Goal: Information Seeking & Learning: Learn about a topic

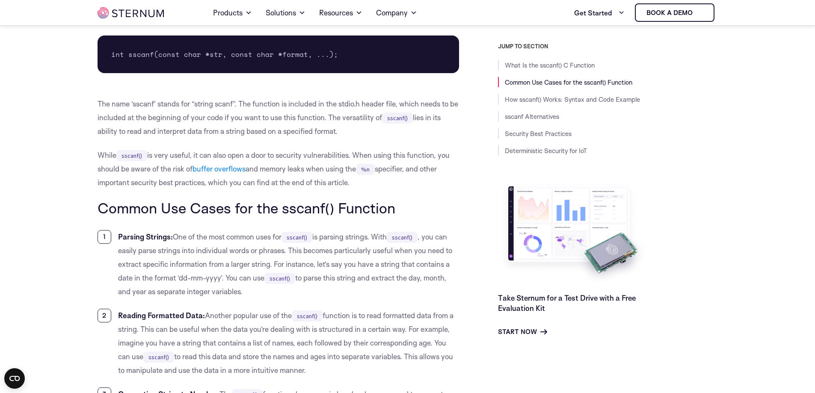
scroll to position [337, 0]
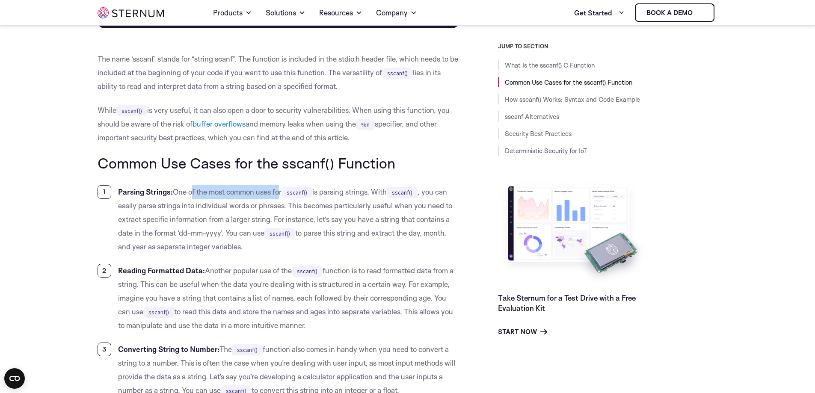
drag, startPoint x: 191, startPoint y: 191, endPoint x: 280, endPoint y: 191, distance: 89.0
click at [280, 191] on li "Parsing Strings: One of the most common uses for sscanf() is parsing strings. W…" at bounding box center [279, 219] width 362 height 68
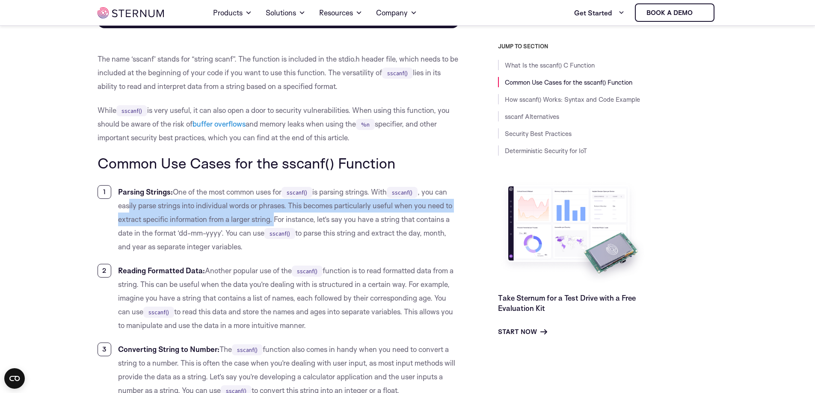
drag, startPoint x: 128, startPoint y: 204, endPoint x: 275, endPoint y: 222, distance: 148.1
click at [275, 222] on li "Parsing Strings: One of the most common uses for sscanf() is parsing strings. W…" at bounding box center [279, 219] width 362 height 68
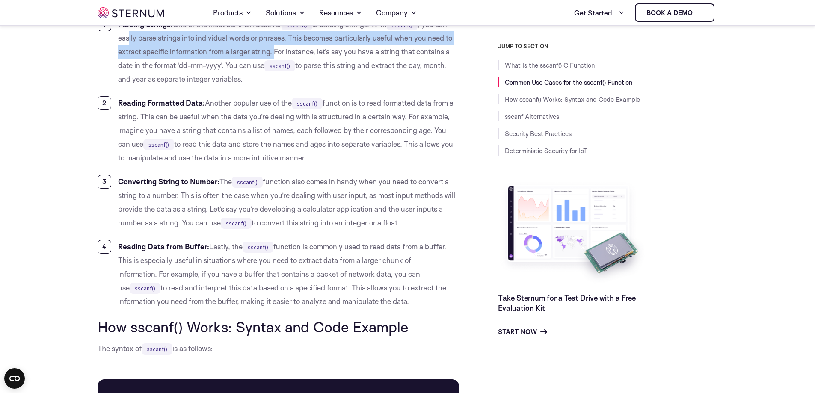
scroll to position [508, 0]
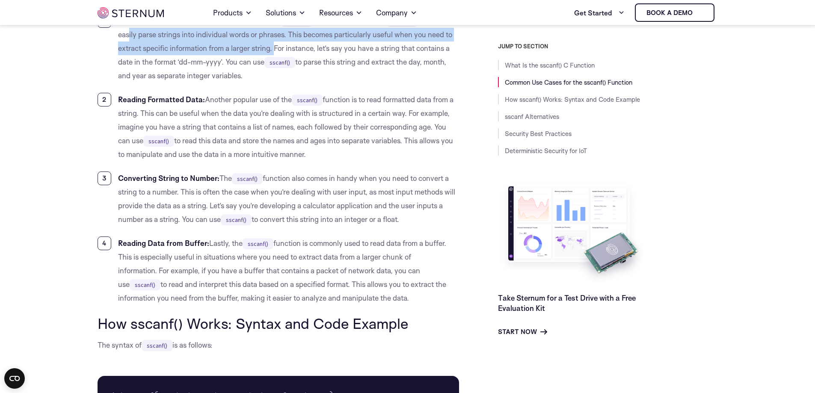
drag, startPoint x: 208, startPoint y: 100, endPoint x: 297, endPoint y: 101, distance: 89.0
click at [297, 101] on li "Reading Formatted Data: Another popular use of the sscanf() function is to read…" at bounding box center [279, 127] width 362 height 68
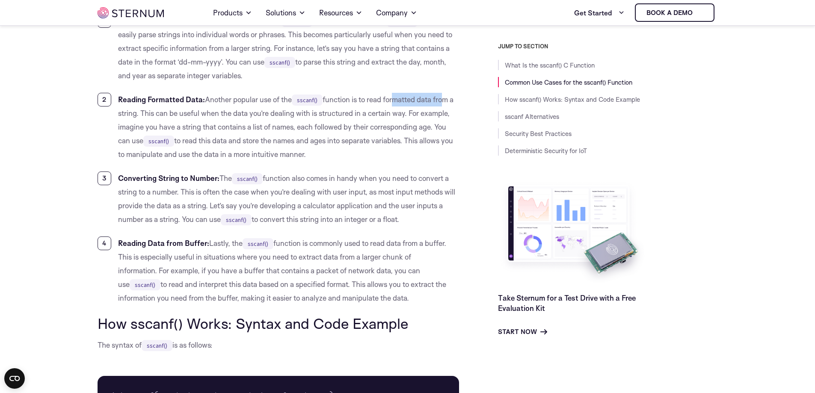
drag, startPoint x: 394, startPoint y: 98, endPoint x: 443, endPoint y: 93, distance: 49.0
click at [443, 93] on li "Reading Formatted Data: Another popular use of the sscanf() function is to read…" at bounding box center [279, 127] width 362 height 68
drag, startPoint x: 275, startPoint y: 114, endPoint x: 395, endPoint y: 111, distance: 120.2
click at [395, 111] on li "Reading Formatted Data: Another popular use of the sscanf() function is to read…" at bounding box center [279, 127] width 362 height 68
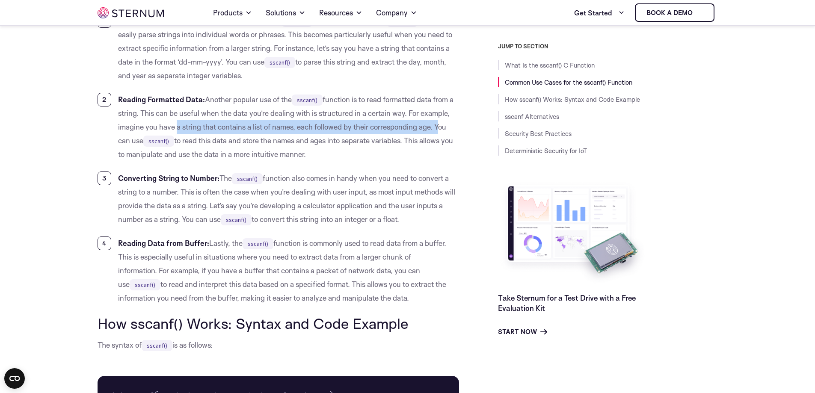
drag, startPoint x: 172, startPoint y: 128, endPoint x: 436, endPoint y: 126, distance: 263.5
click at [436, 126] on li "Reading Formatted Data: Another popular use of the sscanf() function is to read…" at bounding box center [279, 127] width 362 height 68
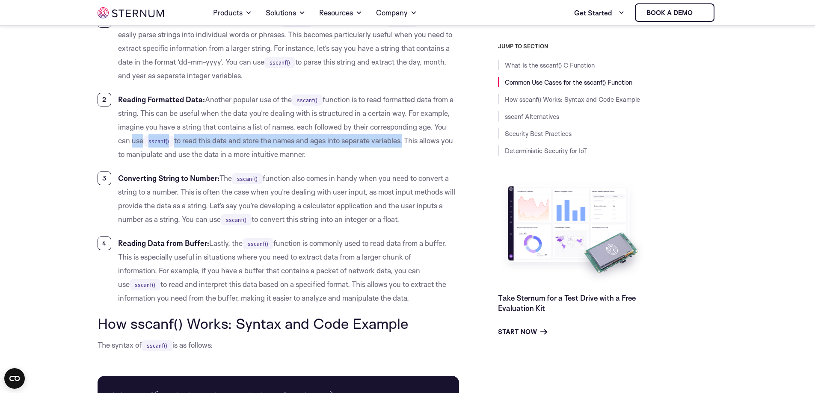
drag, startPoint x: 128, startPoint y: 137, endPoint x: 406, endPoint y: 138, distance: 277.6
click at [406, 138] on li "Reading Formatted Data: Another popular use of the sscanf() function is to read…" at bounding box center [279, 127] width 362 height 68
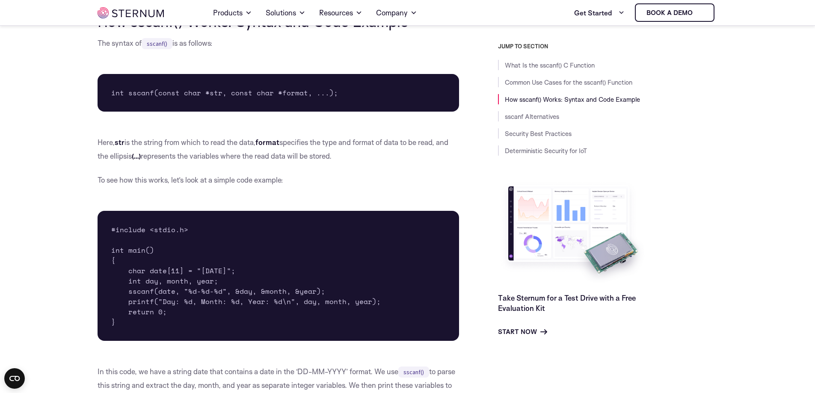
scroll to position [935, 0]
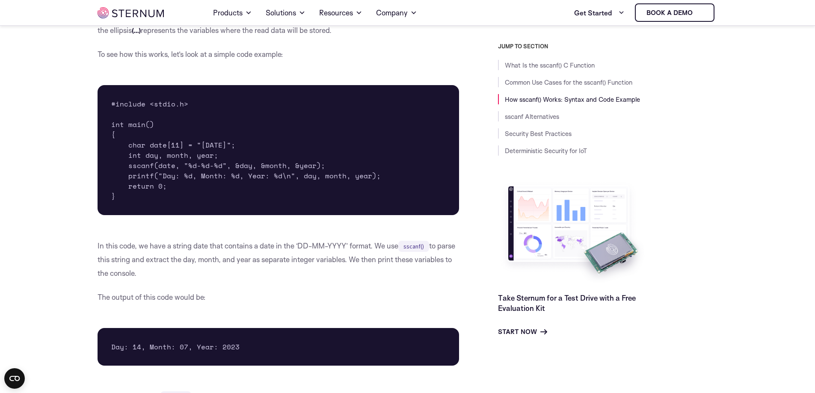
click at [168, 166] on pre "#include <stdio.h> int main() { char date[11] = "[DATE]"; int day, month, year;…" at bounding box center [279, 150] width 362 height 130
click at [132, 166] on pre "#include <stdio.h> int main() { char date[11] = "[DATE]"; int day, month, year;…" at bounding box center [279, 150] width 362 height 130
